Goal: Information Seeking & Learning: Find specific fact

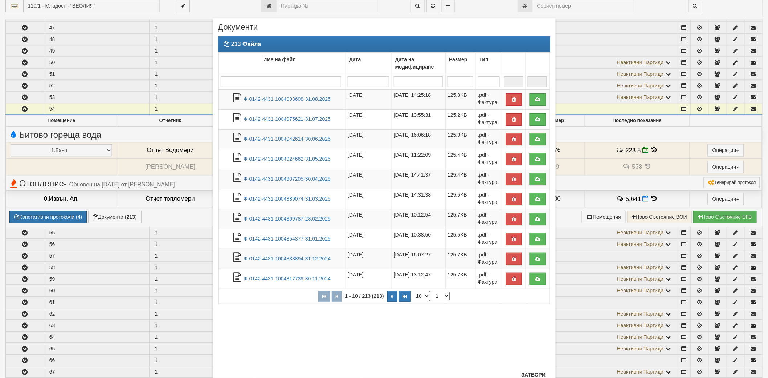
scroll to position [26, 0]
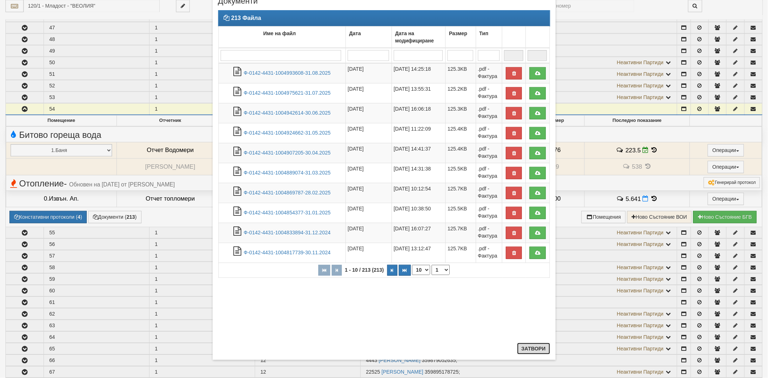
click at [518, 346] on button "Затвори" at bounding box center [533, 349] width 33 height 12
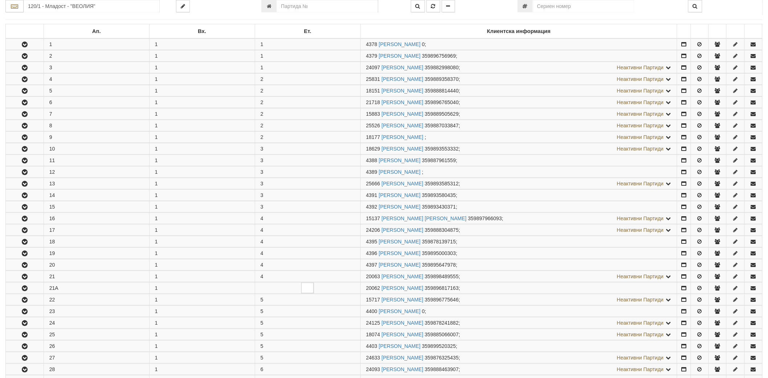
scroll to position [0, 0]
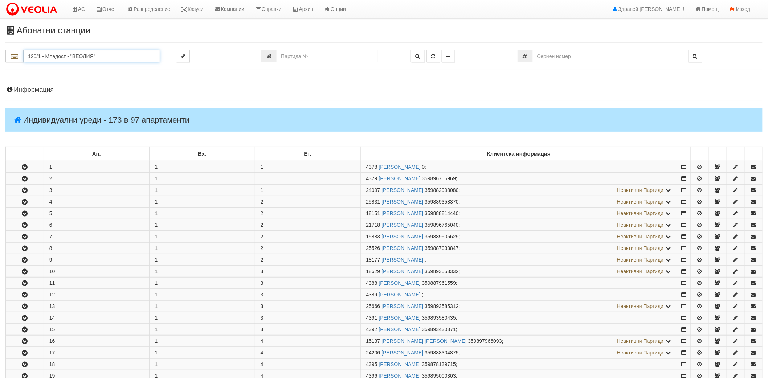
click at [127, 58] on input "120/1 - Младост - "ВЕОЛИЯ"" at bounding box center [92, 56] width 136 height 12
click at [82, 77] on div "260/Б - Вл. Варненчик - "ВЕОЛИЯ"" at bounding box center [92, 76] width 134 height 8
type input "260/Б - Вл. Варненчик - "ВЕОЛИЯ""
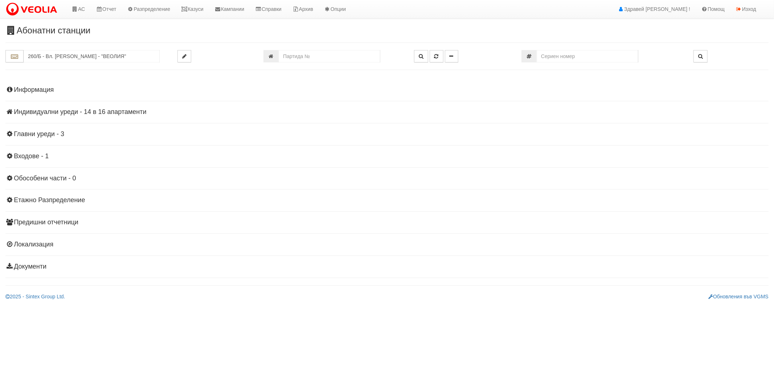
click at [31, 112] on h4 "Индивидуални уреди - 14 в 16 апартаменти" at bounding box center [386, 111] width 763 height 7
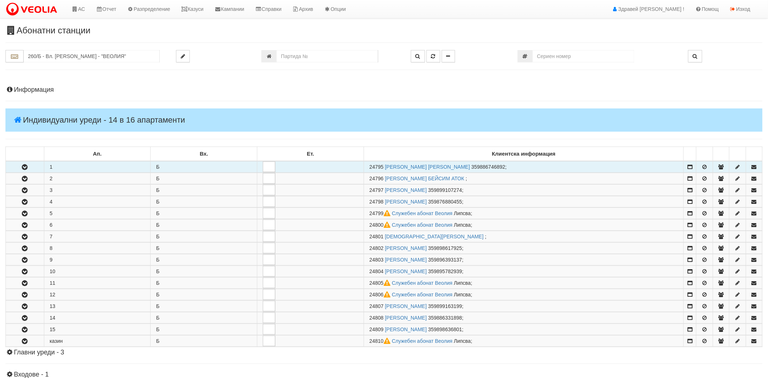
click at [23, 167] on icon "button" at bounding box center [24, 167] width 9 height 5
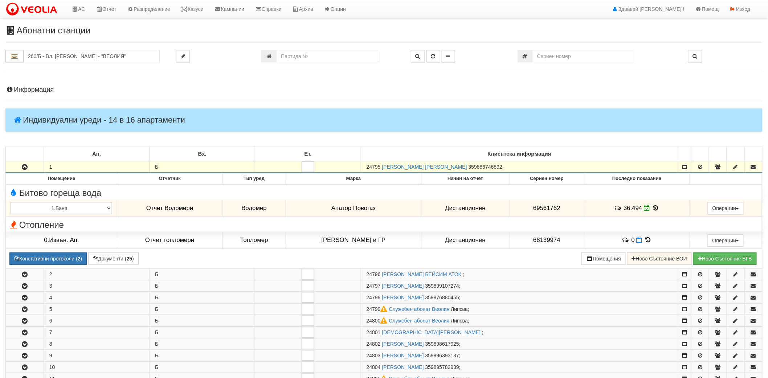
drag, startPoint x: 366, startPoint y: 168, endPoint x: 380, endPoint y: 169, distance: 14.6
click at [380, 169] on td "24795 [PERSON_NAME] [PERSON_NAME] 359886746892 ;" at bounding box center [519, 167] width 317 height 12
copy span "24795"
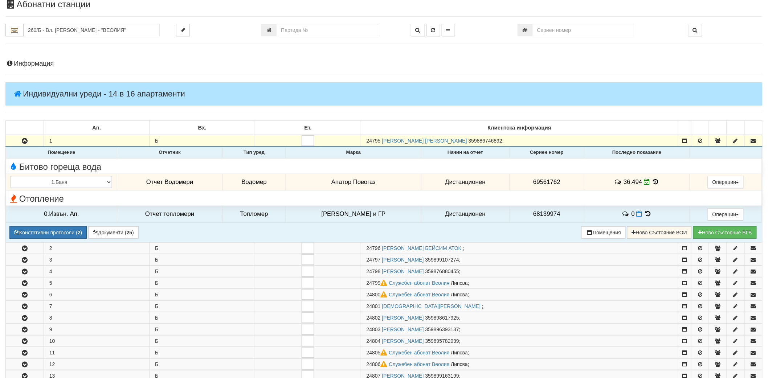
scroll to position [40, 0]
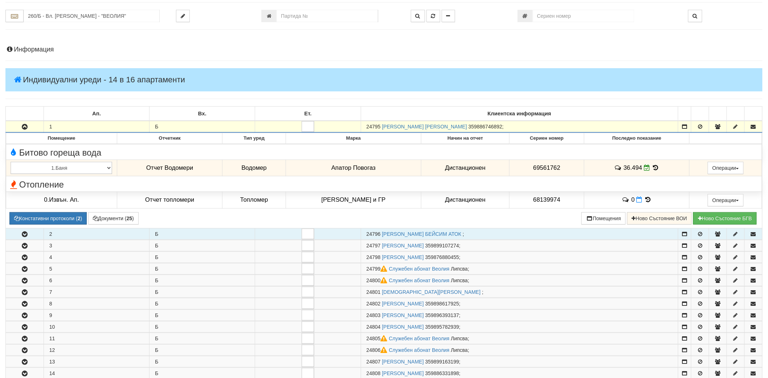
click at [19, 237] on button "button" at bounding box center [25, 234] width 38 height 11
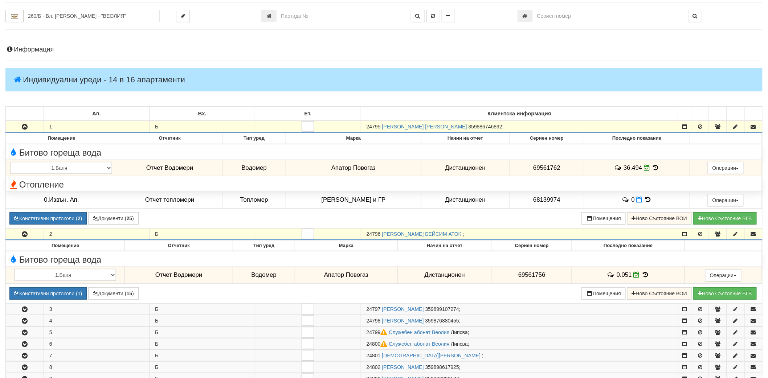
click at [19, 237] on button "button" at bounding box center [25, 234] width 38 height 11
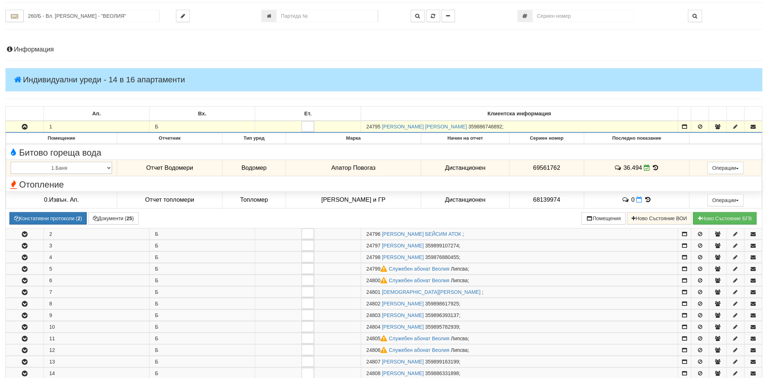
click at [20, 130] on button "button" at bounding box center [25, 126] width 38 height 11
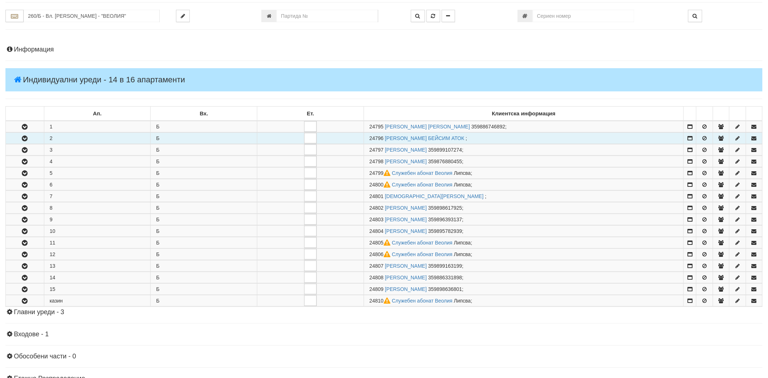
click at [22, 139] on icon "button" at bounding box center [24, 138] width 9 height 5
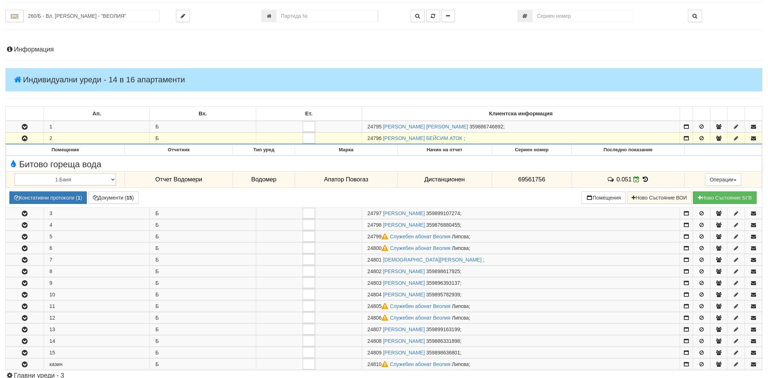
scroll to position [0, 0]
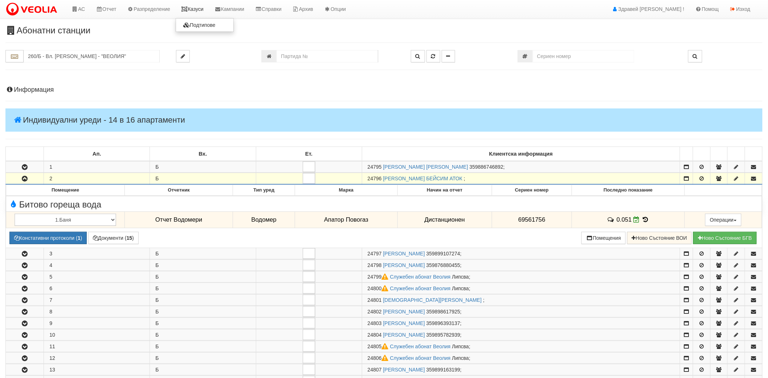
click at [203, 12] on link "Казуси" at bounding box center [192, 9] width 33 height 18
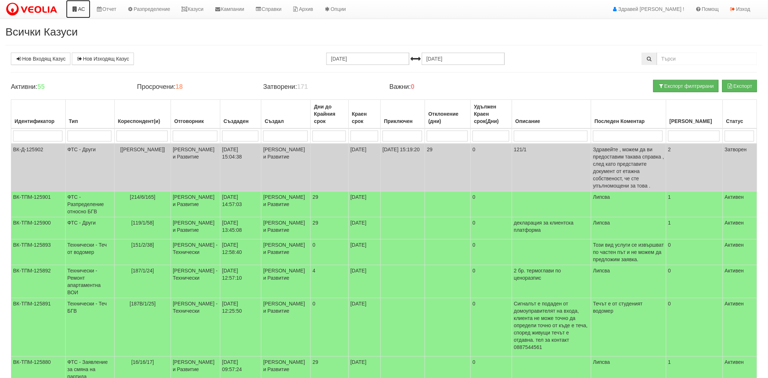
click at [77, 13] on link "АС" at bounding box center [78, 9] width 24 height 18
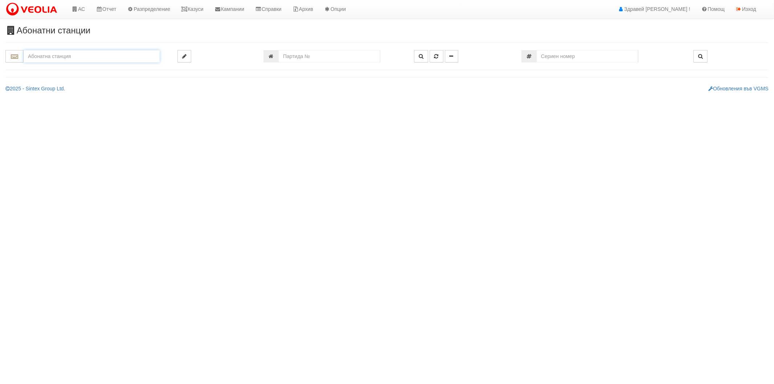
click at [47, 57] on input "text" at bounding box center [92, 56] width 136 height 12
click at [56, 74] on div "260/Б - Вл. Варненчик - "ВЕОЛИЯ"" at bounding box center [92, 76] width 134 height 8
type input "260/Б - Вл. Варненчик - "ВЕОЛИЯ""
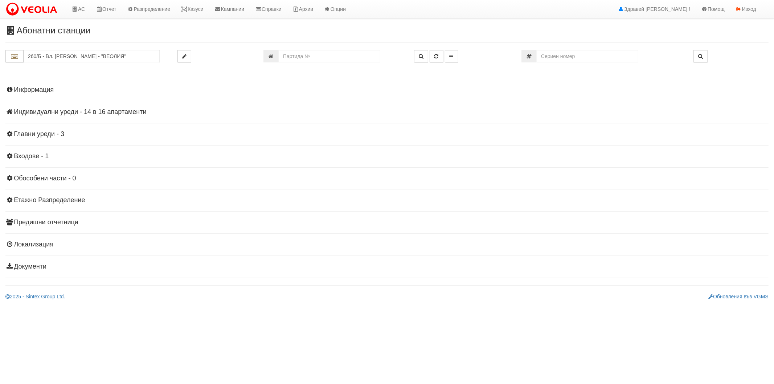
click at [39, 112] on h4 "Индивидуални уреди - 14 в 16 апартаменти" at bounding box center [386, 111] width 763 height 7
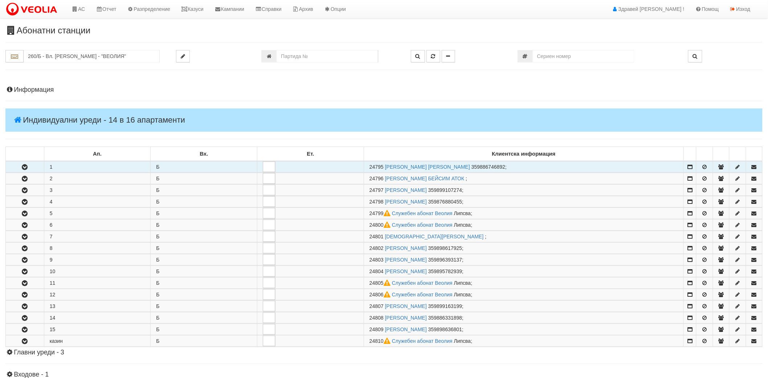
click at [27, 168] on icon "button" at bounding box center [24, 167] width 9 height 5
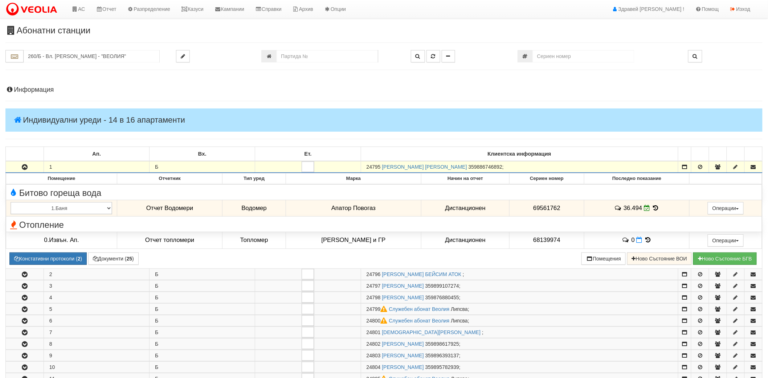
scroll to position [40, 0]
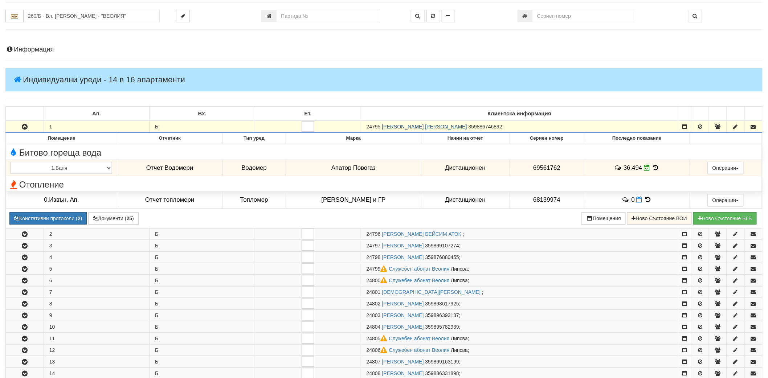
click at [408, 126] on link "АЛИМЕ ХАСАНОВА НЕЗИРОВА" at bounding box center [424, 127] width 85 height 6
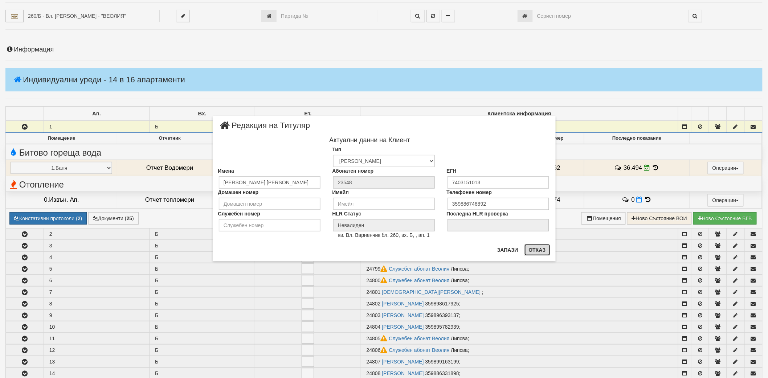
click at [530, 251] on button "Отказ" at bounding box center [537, 250] width 26 height 12
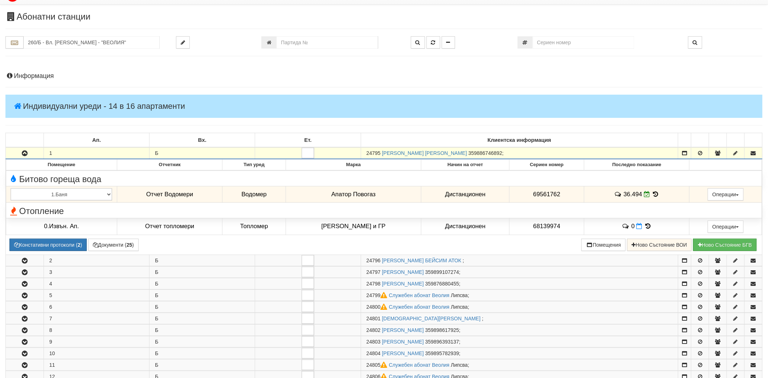
scroll to position [0, 0]
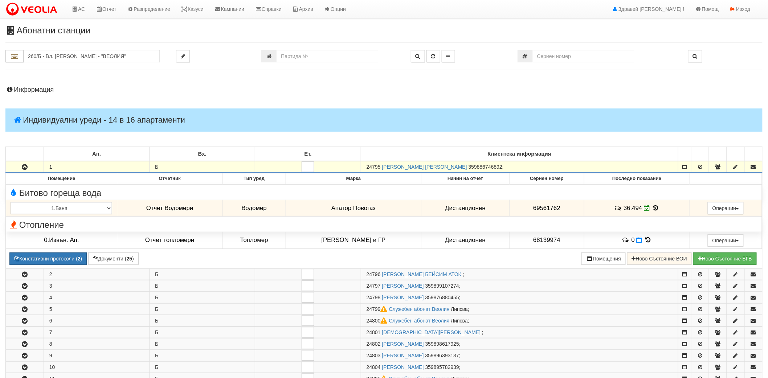
drag, startPoint x: 368, startPoint y: 167, endPoint x: 382, endPoint y: 167, distance: 14.2
click at [382, 167] on td "24795 [PERSON_NAME] [PERSON_NAME] 359886746892 ;" at bounding box center [519, 167] width 317 height 12
copy span "24795"
click at [187, 8] on icon at bounding box center [184, 9] width 7 height 5
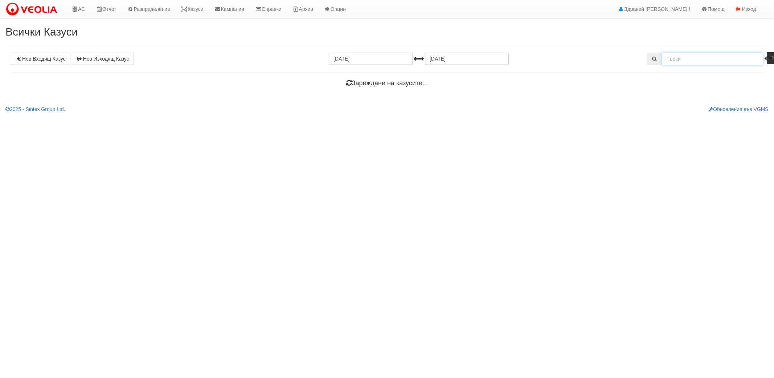
click at [734, 55] on input "text" at bounding box center [712, 59] width 101 height 12
paste input "24795"
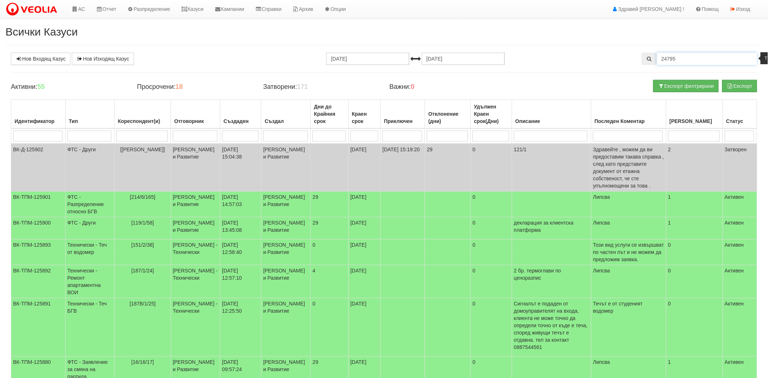
type input "24795"
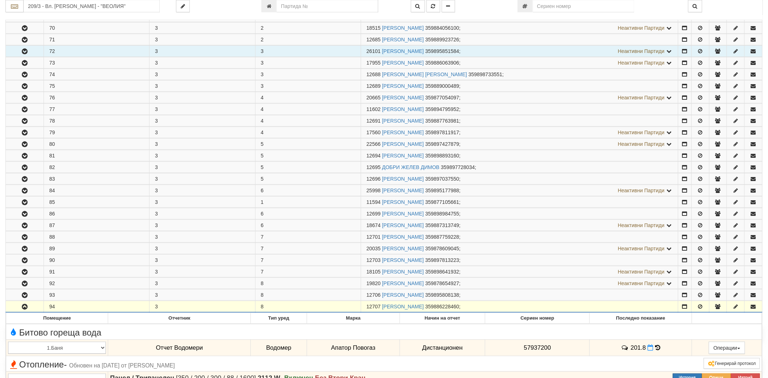
scroll to position [85, 0]
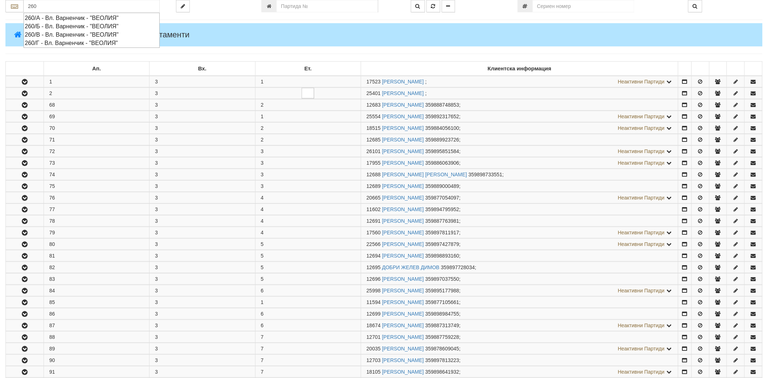
click at [70, 26] on div "260/Б - Вл. Варненчик - "ВЕОЛИЯ"" at bounding box center [92, 26] width 134 height 8
type input "260/Б - Вл. Варненчик - "ВЕОЛИЯ""
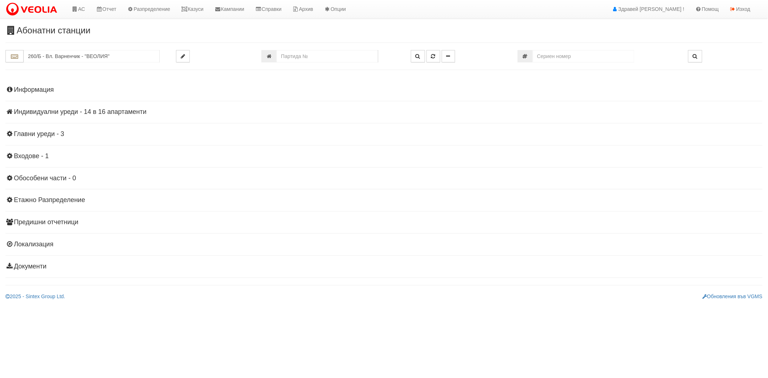
scroll to position [0, 0]
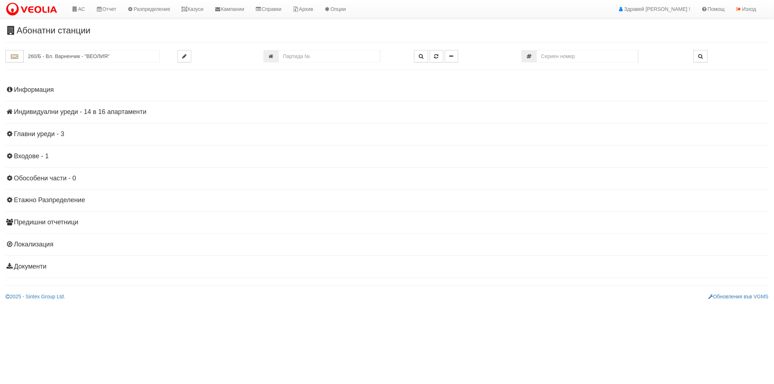
click at [34, 111] on h4 "Индивидуални уреди - 14 в 16 апартаменти" at bounding box center [386, 111] width 763 height 7
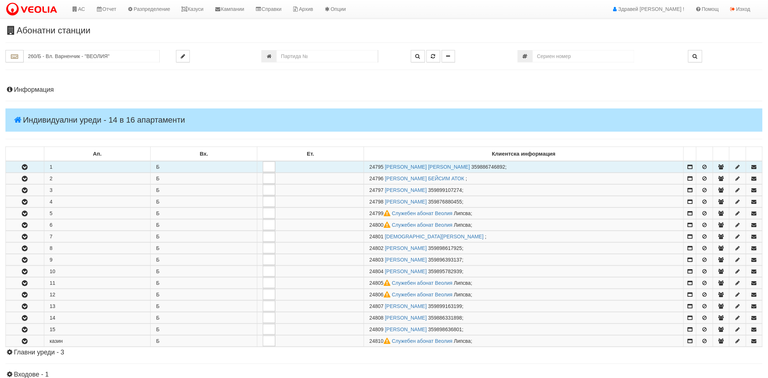
drag, startPoint x: 368, startPoint y: 165, endPoint x: 382, endPoint y: 164, distance: 14.9
click at [382, 164] on td "24795 [PERSON_NAME] [PERSON_NAME] 359886746892 ;" at bounding box center [524, 167] width 320 height 12
copy span "24795"
click at [17, 167] on button "button" at bounding box center [25, 166] width 38 height 11
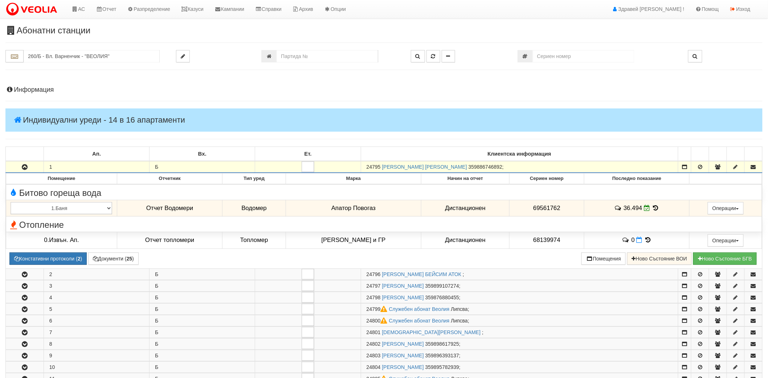
click at [375, 169] on span "24795" at bounding box center [373, 167] width 14 height 6
drag, startPoint x: 381, startPoint y: 168, endPoint x: 363, endPoint y: 165, distance: 18.3
click at [363, 165] on td "24795 [PERSON_NAME] [PERSON_NAME] 359886746892 ;" at bounding box center [519, 167] width 317 height 12
click at [370, 167] on span "24795" at bounding box center [373, 167] width 14 height 6
drag, startPoint x: 367, startPoint y: 166, endPoint x: 380, endPoint y: 168, distance: 12.9
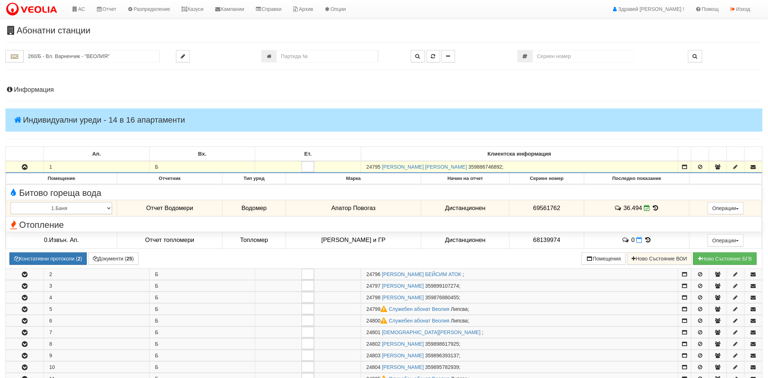
click at [380, 168] on span "24795" at bounding box center [373, 167] width 14 height 6
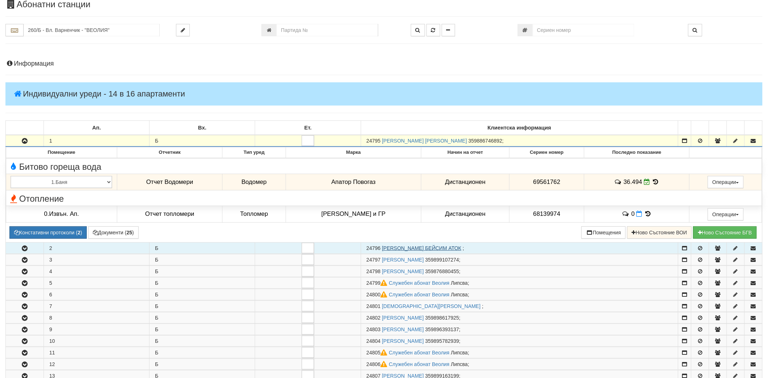
scroll to position [40, 0]
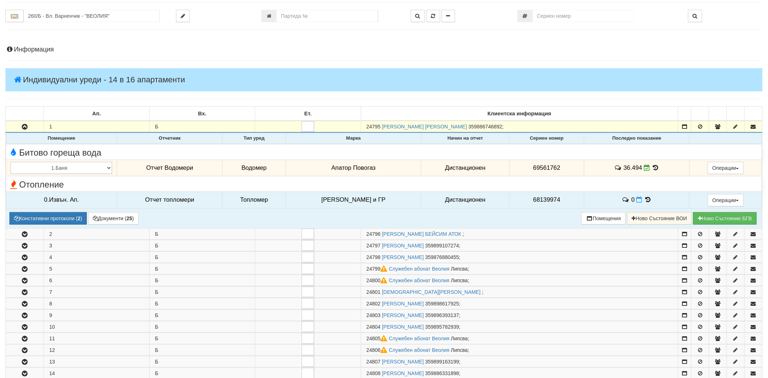
drag, startPoint x: 298, startPoint y: 190, endPoint x: 291, endPoint y: 193, distance: 7.0
click at [291, 193] on td "[PERSON_NAME] и ГР" at bounding box center [353, 200] width 135 height 17
click at [322, 204] on td "[PERSON_NAME] и ГР" at bounding box center [353, 200] width 135 height 17
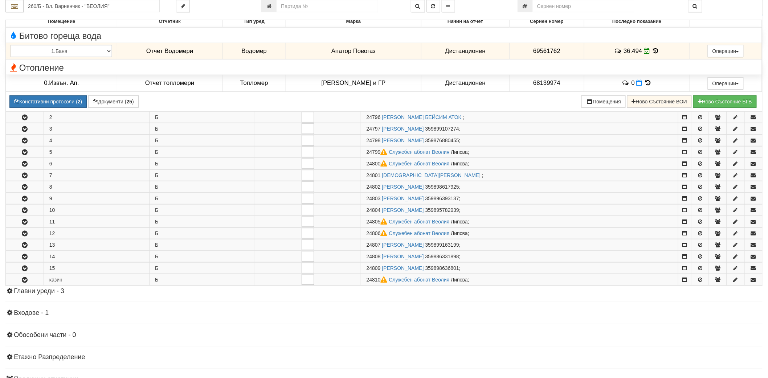
scroll to position [161, 0]
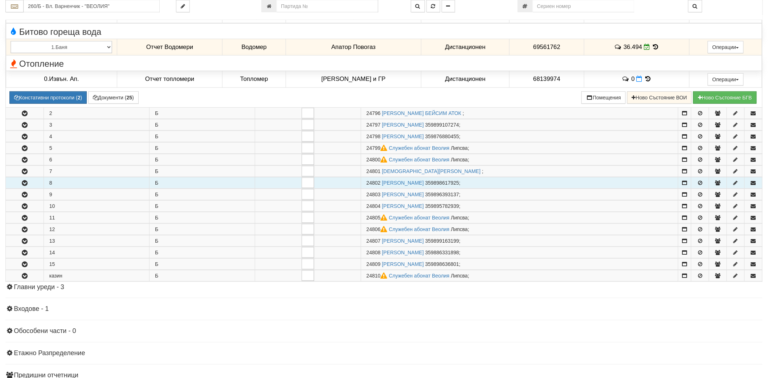
click at [24, 186] on button "button" at bounding box center [25, 182] width 38 height 11
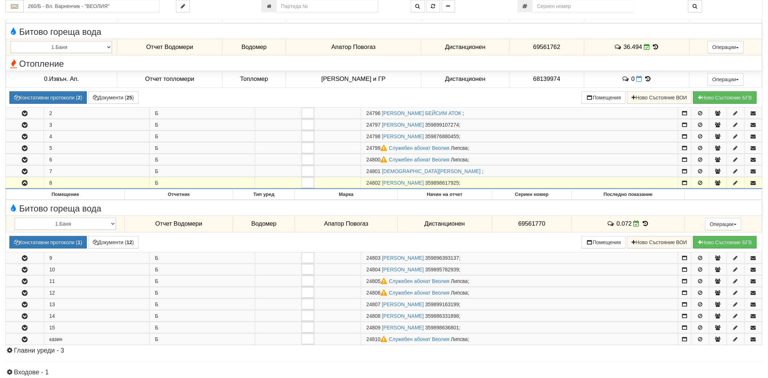
click at [24, 186] on button "button" at bounding box center [25, 182] width 38 height 11
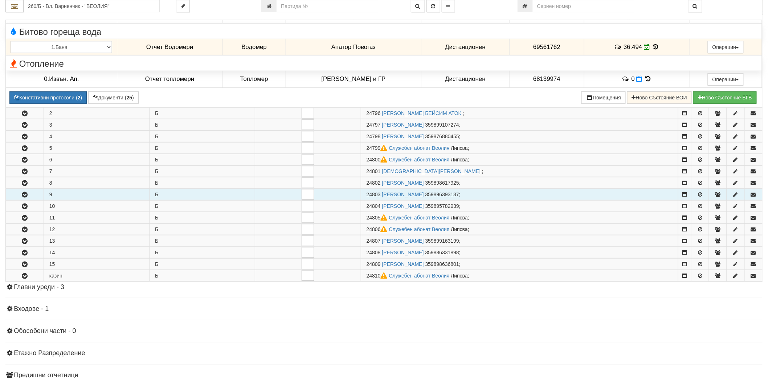
click at [22, 200] on button "button" at bounding box center [25, 194] width 38 height 11
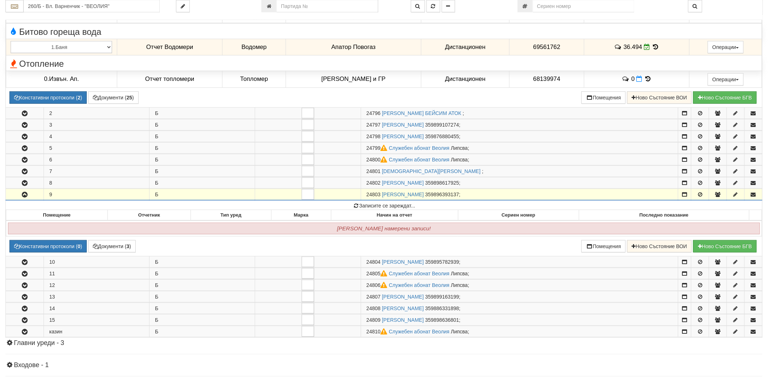
click at [22, 200] on button "button" at bounding box center [25, 194] width 38 height 11
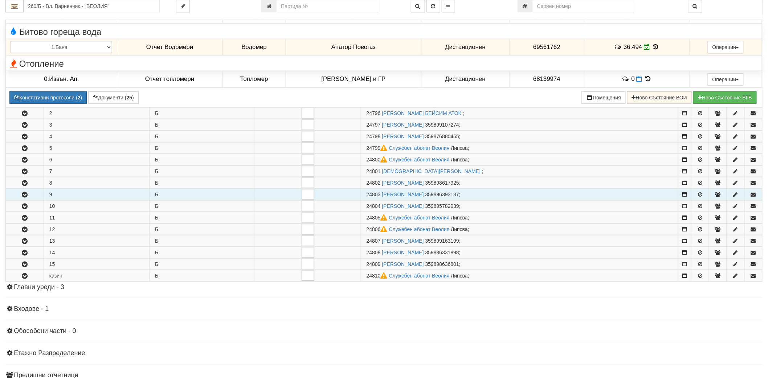
scroll to position [0, 0]
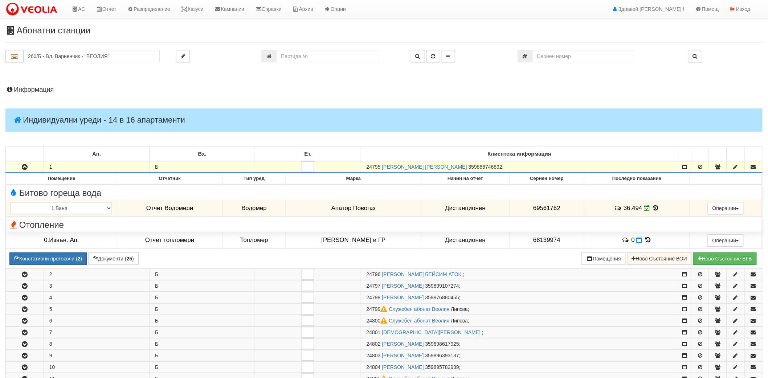
click at [33, 162] on button "button" at bounding box center [25, 166] width 38 height 11
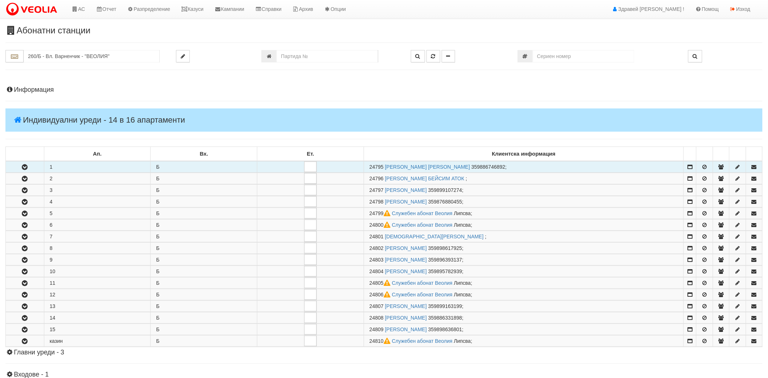
click at [33, 162] on button "button" at bounding box center [25, 166] width 38 height 11
